Goal: Book appointment/travel/reservation

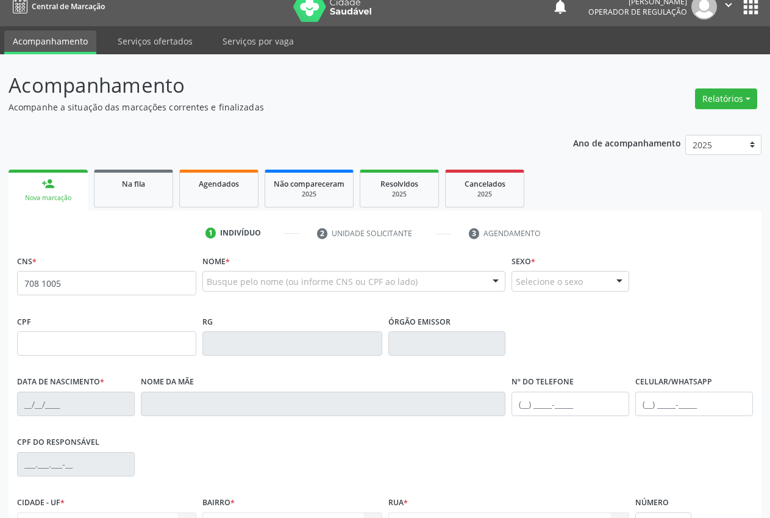
scroll to position [13, 0]
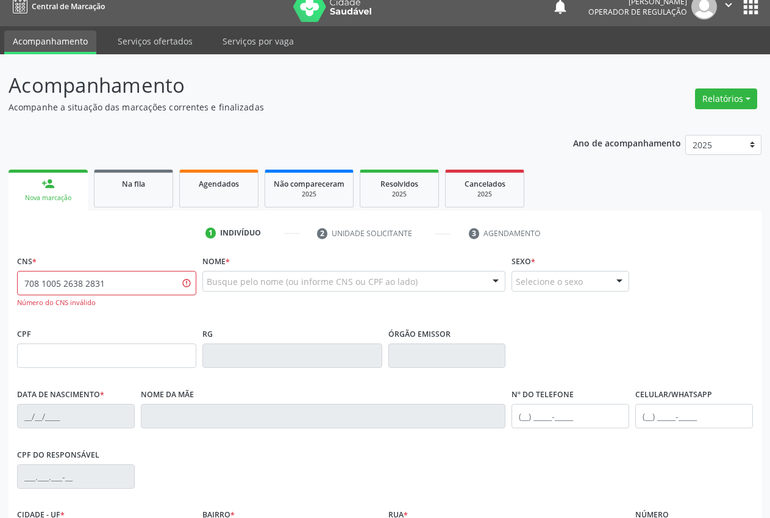
click at [115, 282] on input "708 1005 2638 2831" at bounding box center [106, 283] width 179 height 24
click at [241, 274] on div at bounding box center [353, 281] width 303 height 21
click at [241, 279] on input "text" at bounding box center [344, 287] width 274 height 24
click at [138, 291] on input "708 1005 2638 2831" at bounding box center [106, 283] width 179 height 24
type input "708 1005 2639 2931"
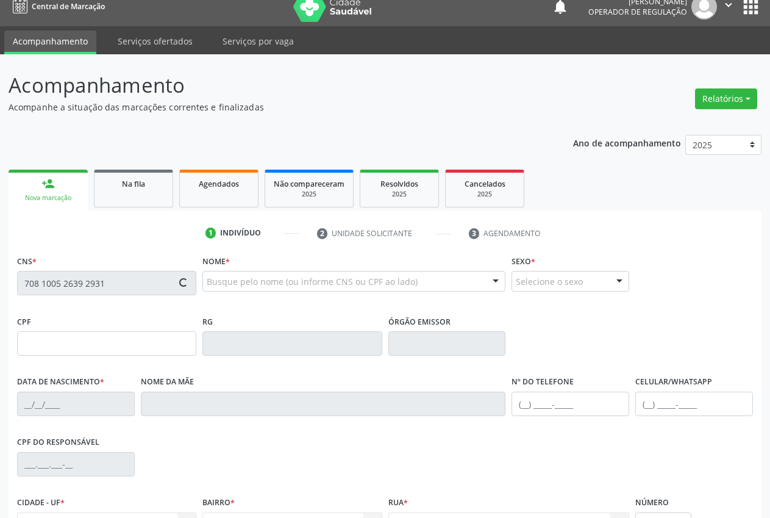
type input "[DATE]"
type input "[PHONE_NUMBER]"
type input "S/N"
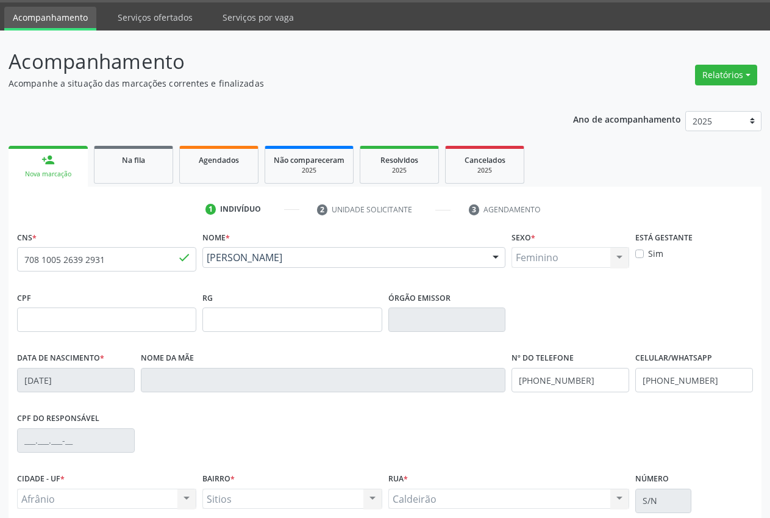
scroll to position [143, 0]
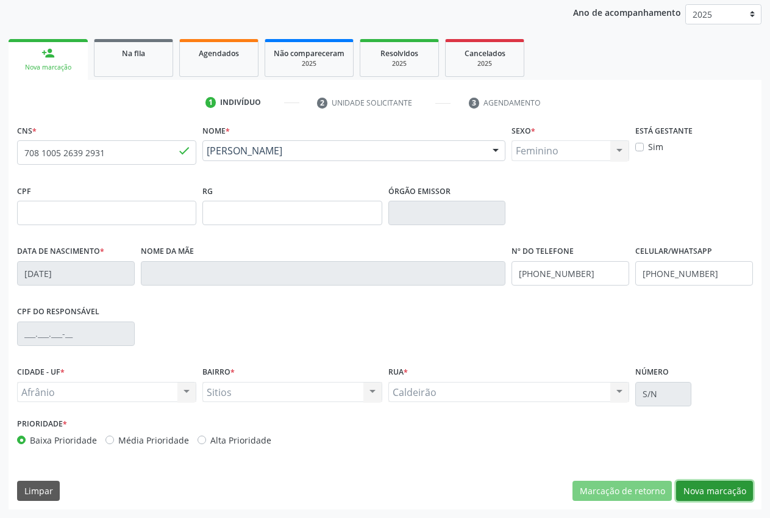
click at [720, 493] on button "Nova marcação" at bounding box center [714, 490] width 77 height 21
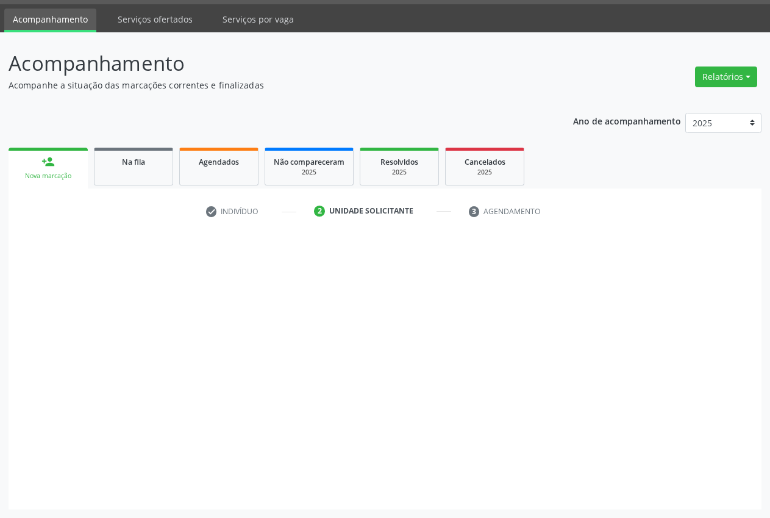
scroll to position [35, 0]
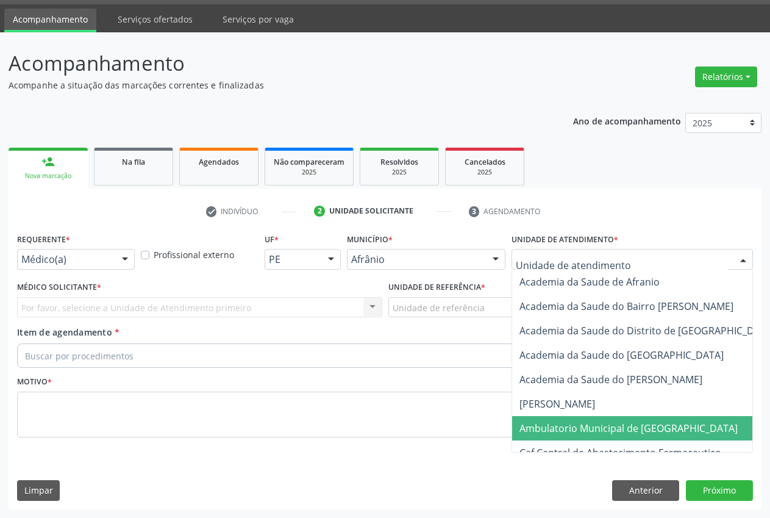
click at [619, 424] on span "Ambulatorio Municipal de [GEOGRAPHIC_DATA]" at bounding box center [628, 427] width 218 height 13
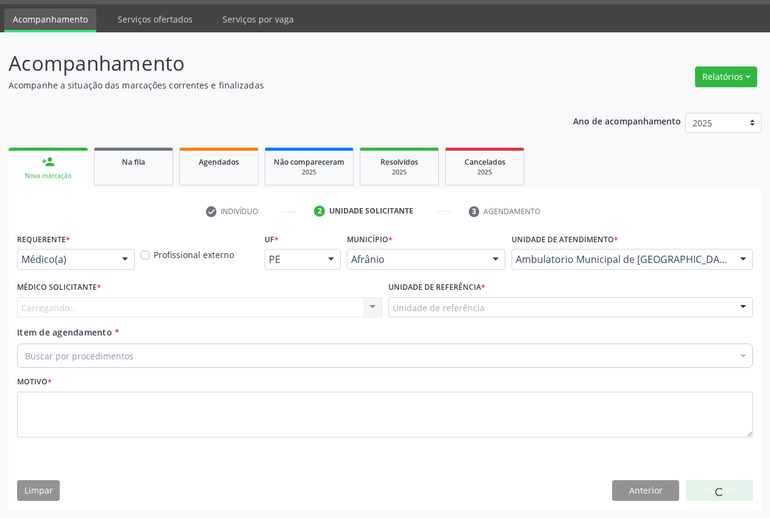
click at [99, 306] on div "Carregando... Nenhum resultado encontrado para: " " Não há nenhuma opção para s…" at bounding box center [199, 307] width 365 height 21
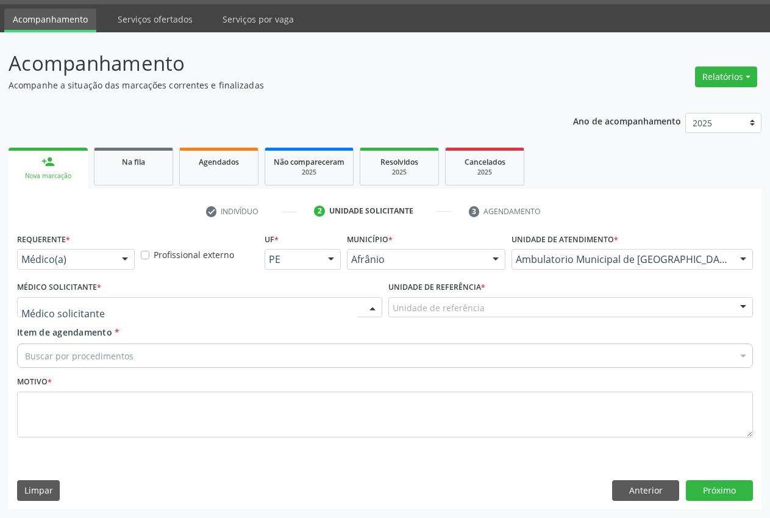
click at [101, 313] on div at bounding box center [199, 307] width 365 height 21
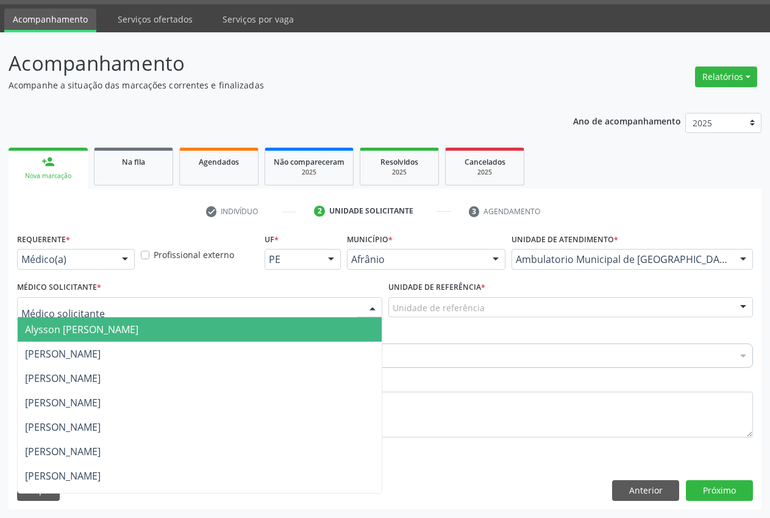
drag, startPoint x: 107, startPoint y: 330, endPoint x: 433, endPoint y: 305, distance: 327.7
click at [109, 329] on span "Alysson [PERSON_NAME]" at bounding box center [81, 329] width 113 height 13
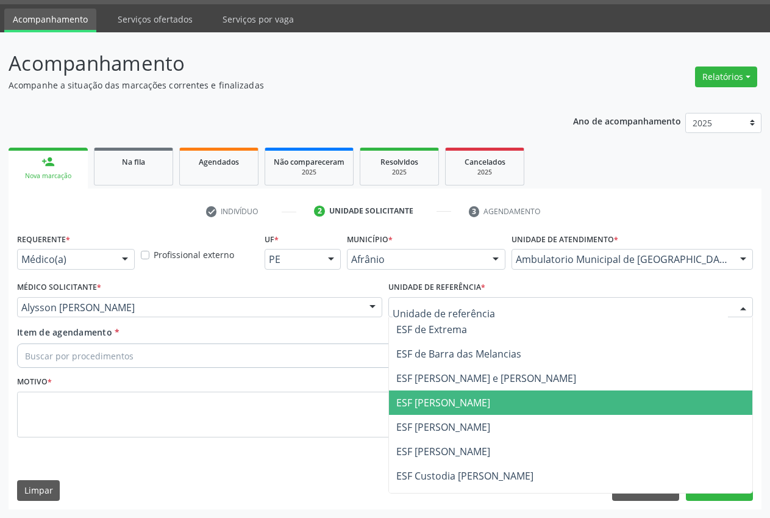
click at [473, 392] on span "ESF [PERSON_NAME]" at bounding box center [571, 402] width 364 height 24
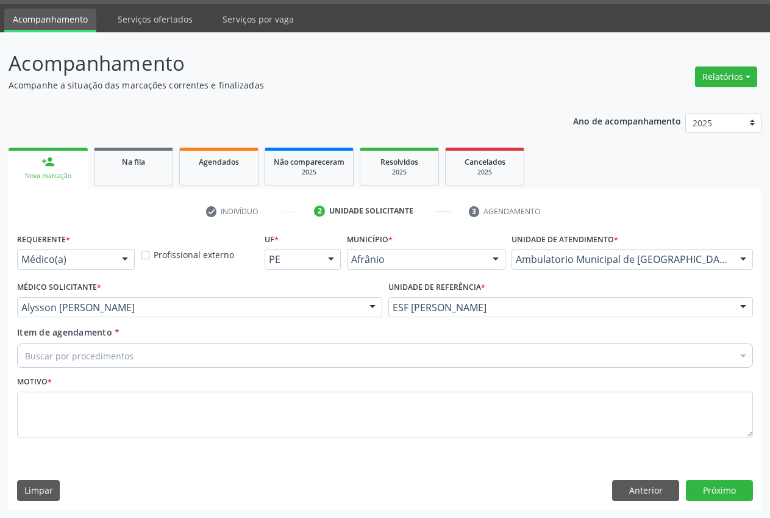
drag, startPoint x: 103, startPoint y: 357, endPoint x: 119, endPoint y: 343, distance: 21.2
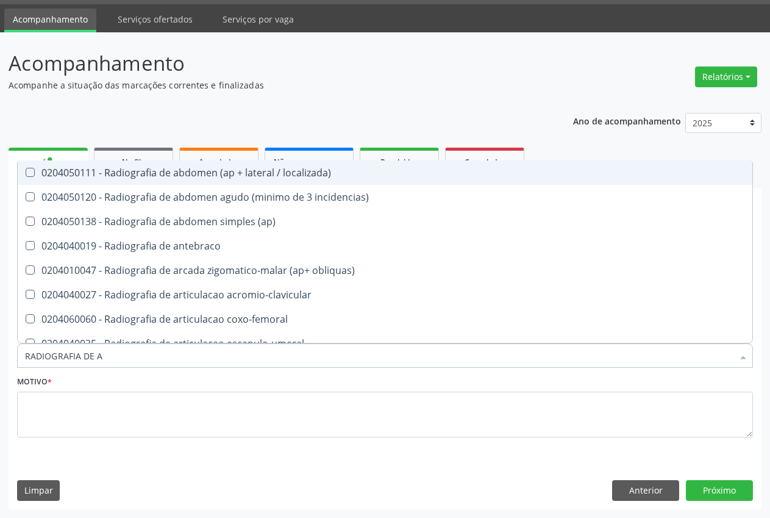
type input "RADIOGRAFIA DE AB"
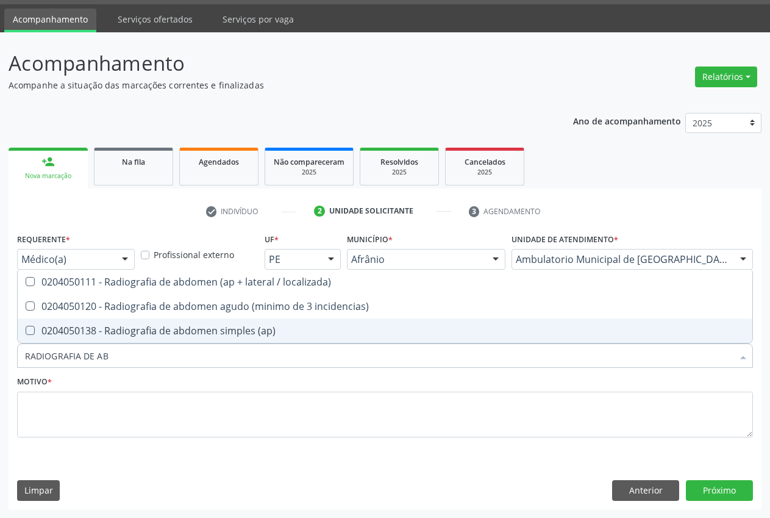
click at [202, 327] on div "0204050138 - Radiografia de abdomen simples (ap)" at bounding box center [385, 331] width 720 height 10
checkbox \(ap\) "true"
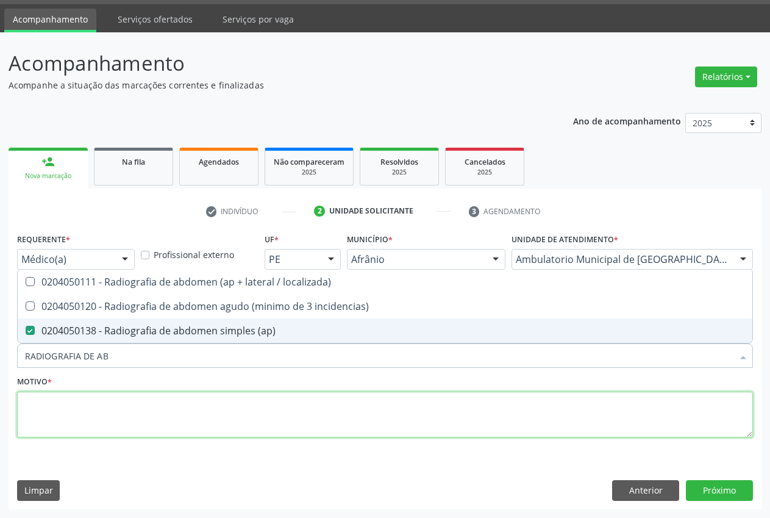
click at [156, 394] on textarea at bounding box center [385, 414] width 736 height 46
click at [149, 399] on textarea "." at bounding box center [385, 414] width 736 height 46
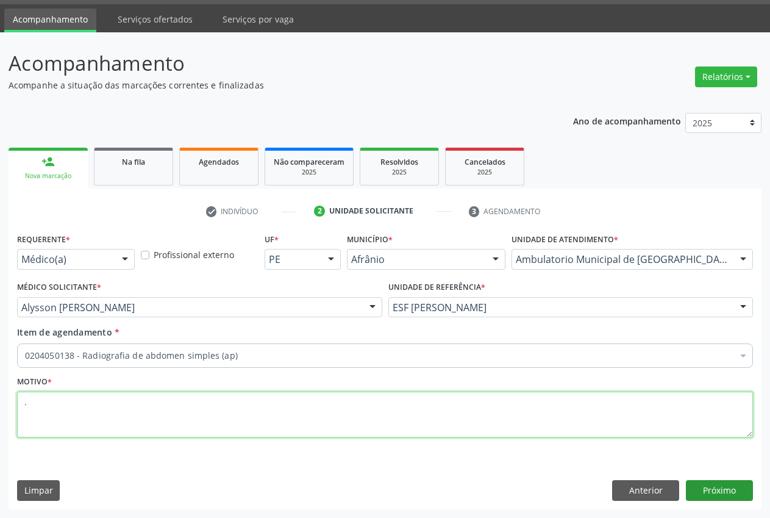
type textarea "."
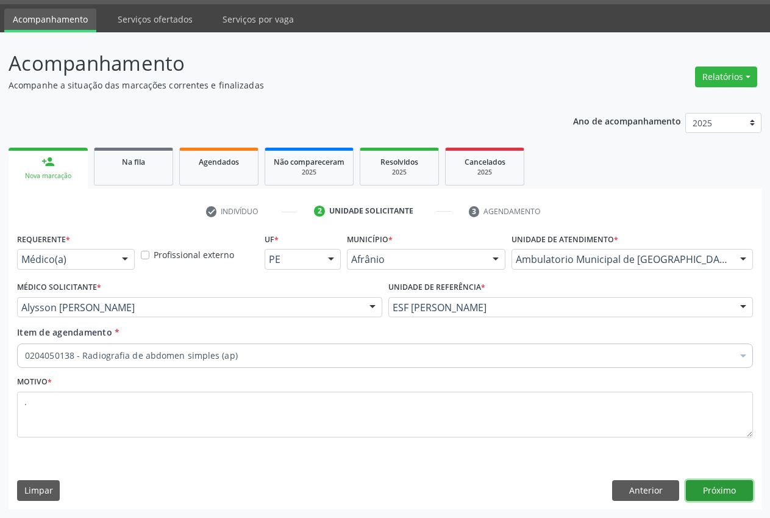
click at [717, 490] on button "Próximo" at bounding box center [719, 490] width 67 height 21
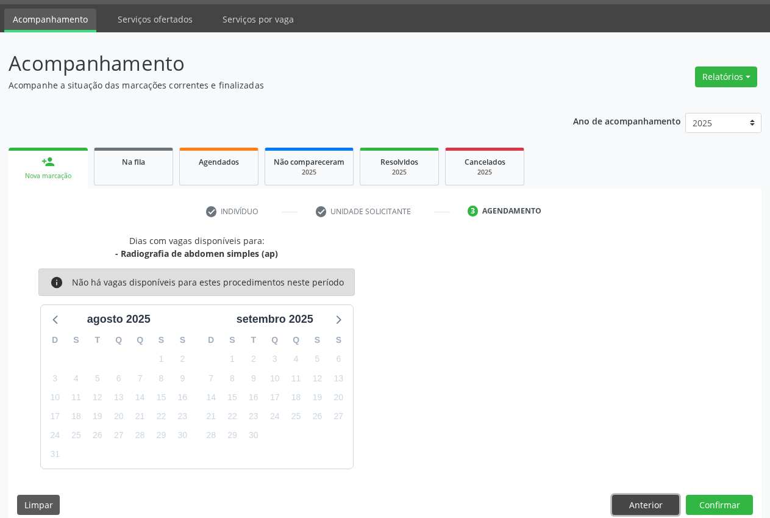
click at [654, 501] on button "Anterior" at bounding box center [645, 504] width 67 height 21
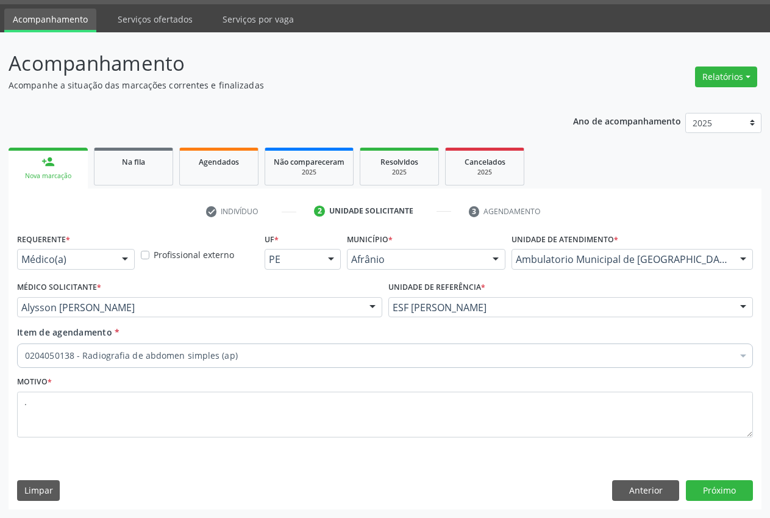
click at [25, 365] on input "Item de agendamento *" at bounding box center [25, 355] width 0 height 24
drag, startPoint x: 216, startPoint y: 351, endPoint x: 222, endPoint y: 354, distance: 6.8
click at [216, 351] on input "Item de agendamento *" at bounding box center [379, 355] width 708 height 24
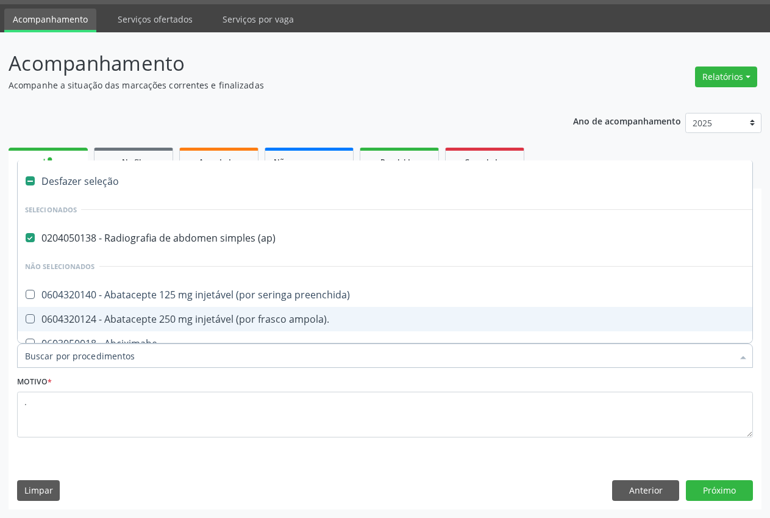
click at [215, 355] on input "Item de agendamento *" at bounding box center [379, 355] width 708 height 24
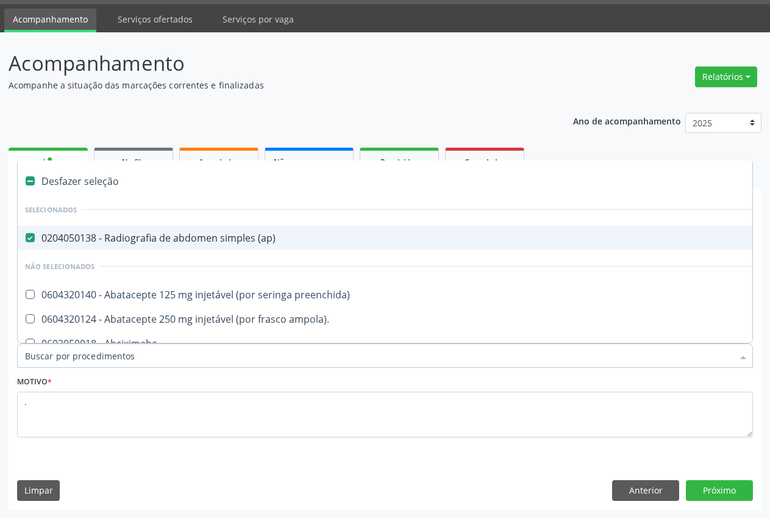
click at [30, 234] on \(ap\) at bounding box center [30, 237] width 9 height 9
click at [26, 234] on \(ap\) "checkbox" at bounding box center [22, 238] width 8 height 8
checkbox \(ap\) "false"
drag, startPoint x: 70, startPoint y: 359, endPoint x: 76, endPoint y: 361, distance: 6.4
click at [74, 360] on input "Item de agendamento *" at bounding box center [379, 355] width 708 height 24
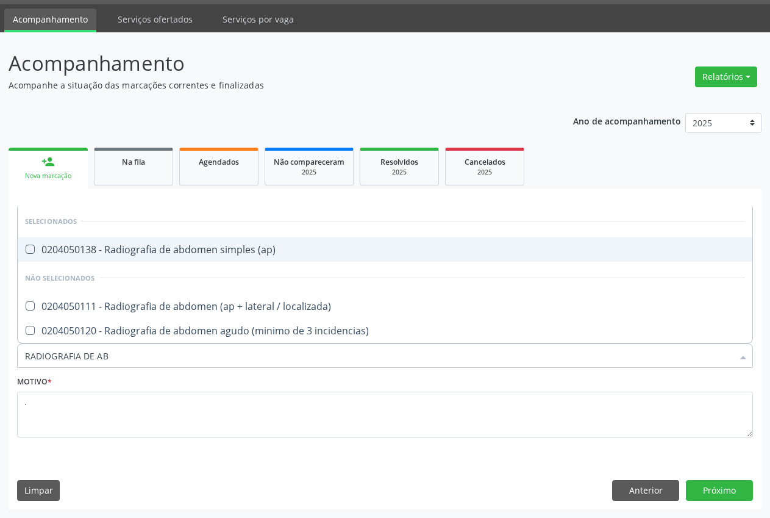
type input "RADIOGRAFIA DE [GEOGRAPHIC_DATA]"
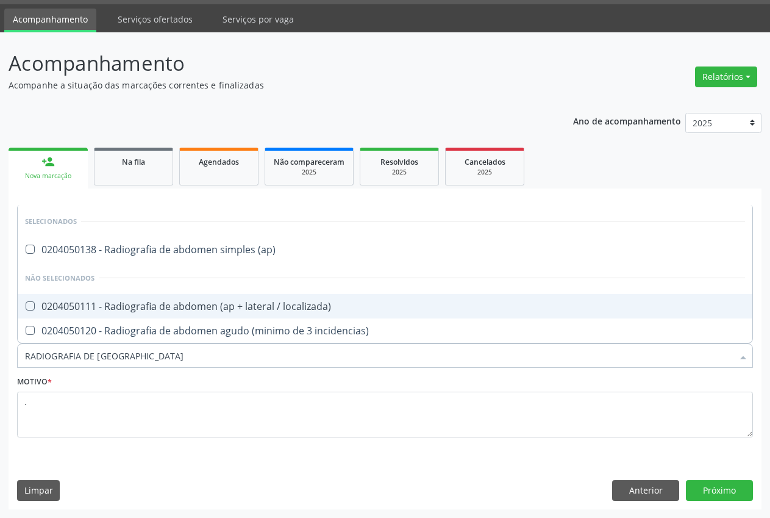
click at [212, 311] on div "0204050111 - Radiografia de abdomen (ap + lateral / localizada)" at bounding box center [385, 306] width 720 height 10
checkbox localizada\) "true"
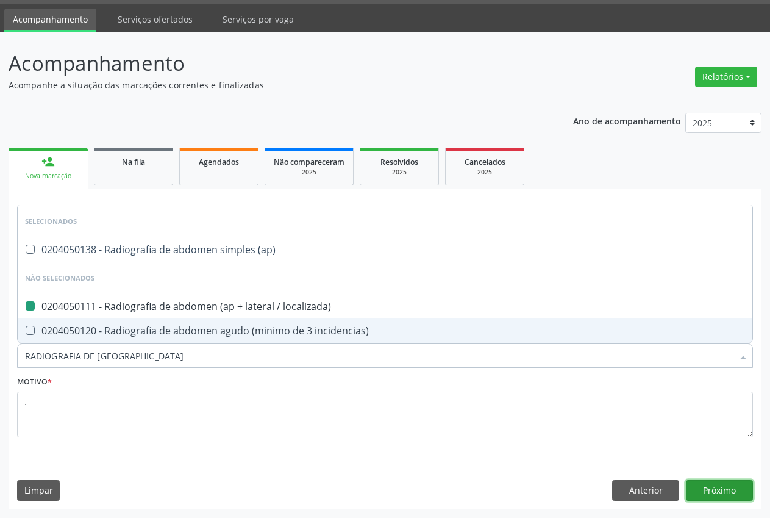
click at [721, 489] on button "Próximo" at bounding box center [719, 490] width 67 height 21
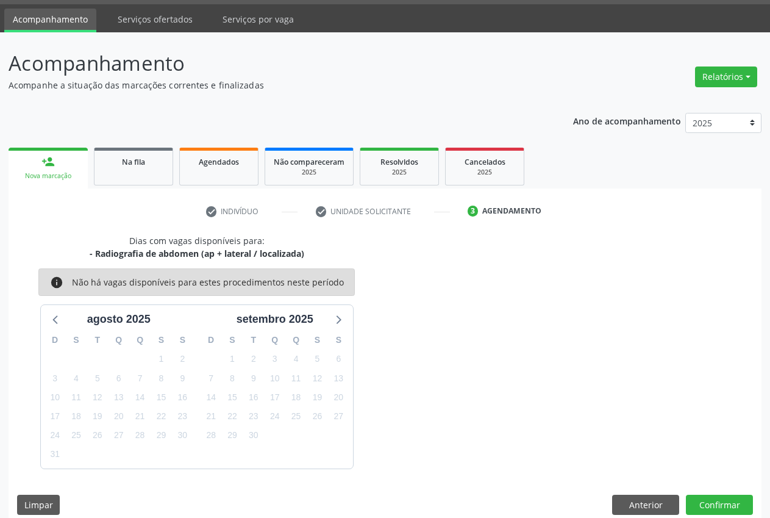
drag, startPoint x: 51, startPoint y: 163, endPoint x: 63, endPoint y: 157, distance: 14.5
click at [51, 163] on div "person_add" at bounding box center [47, 161] width 13 height 13
